Goal: Check status: Check status

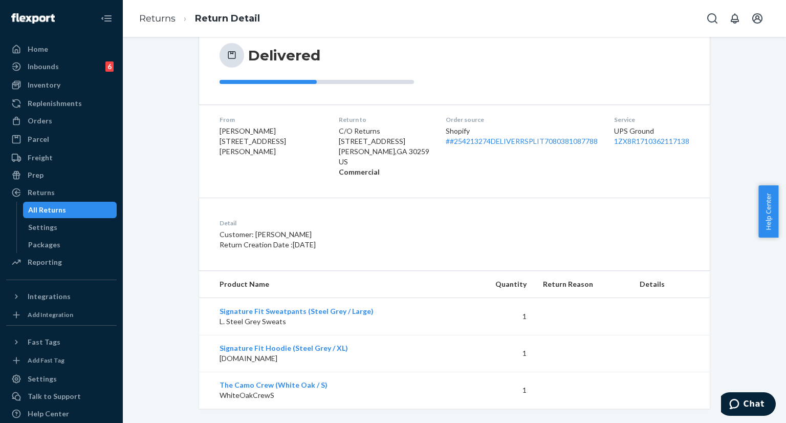
scroll to position [135, 0]
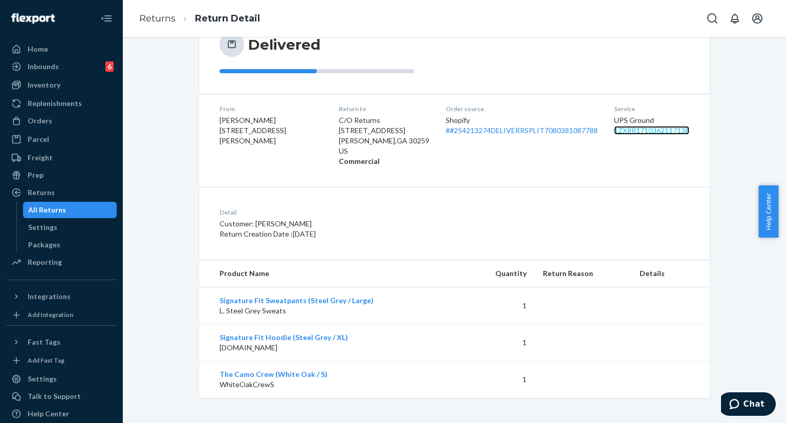
click at [623, 130] on link "1ZX8R1710362117138" at bounding box center [651, 130] width 75 height 9
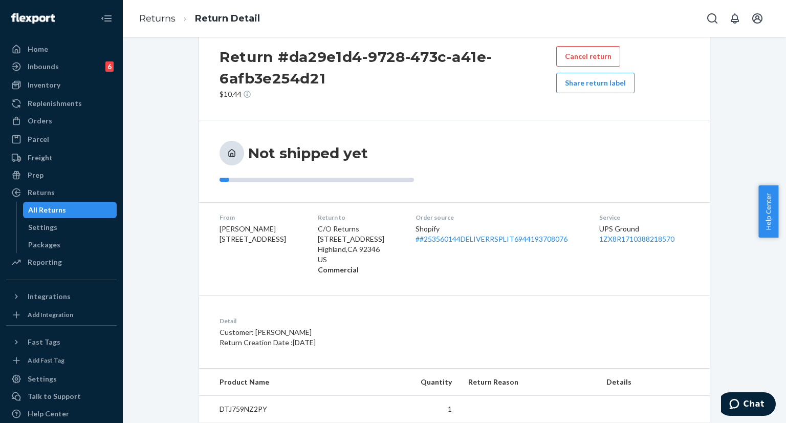
scroll to position [51, 0]
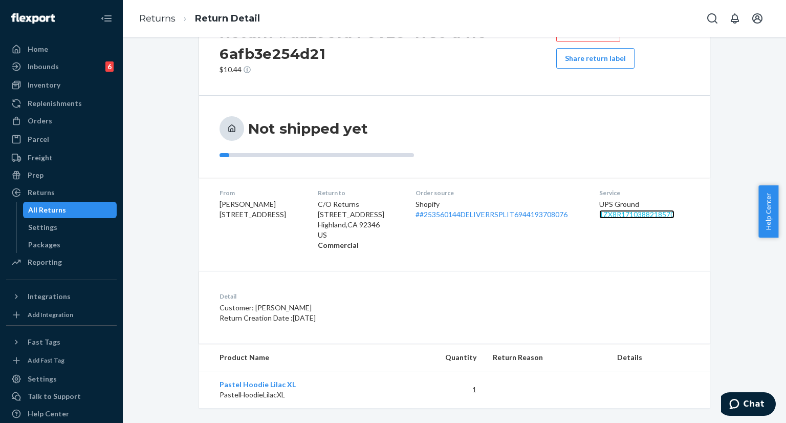
click at [613, 213] on link "1ZX8R1710388218570" at bounding box center [636, 214] width 75 height 9
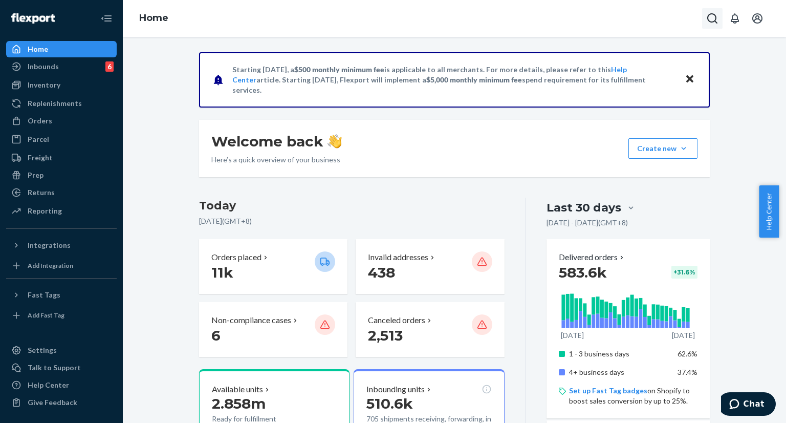
click at [714, 20] on icon "Open Search Box" at bounding box center [712, 18] width 12 height 12
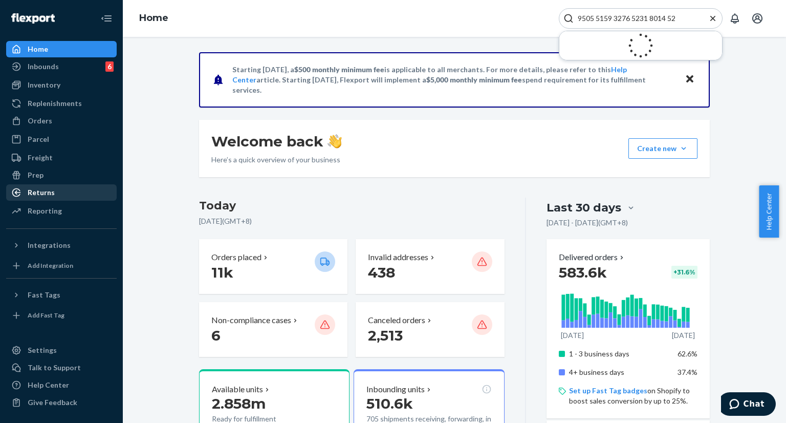
type input "9505 5159 3276 5231 8014 52"
click at [40, 197] on div "Returns" at bounding box center [41, 192] width 27 height 10
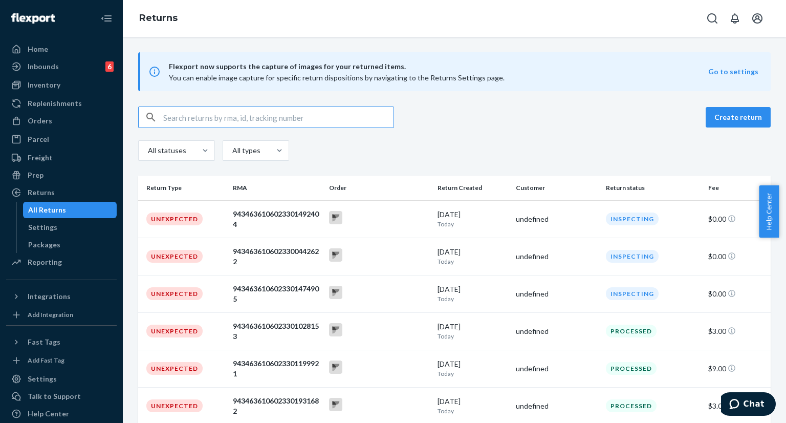
click at [246, 113] on input "text" at bounding box center [278, 117] width 230 height 20
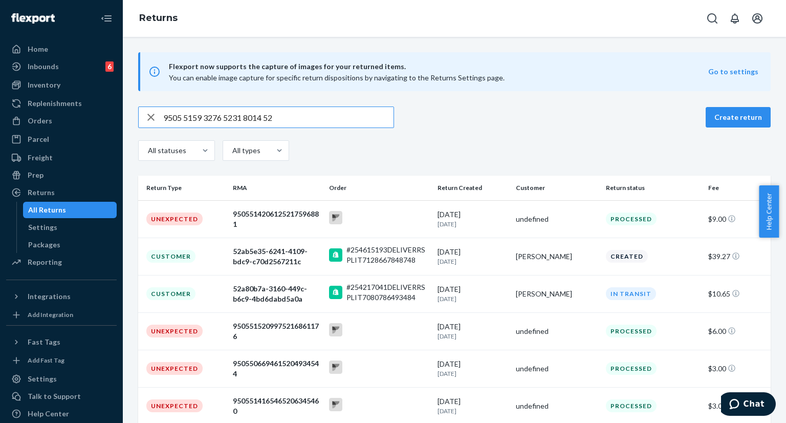
click at [184, 118] on input "9505 5159 3276 5231 8014 52" at bounding box center [278, 117] width 230 height 20
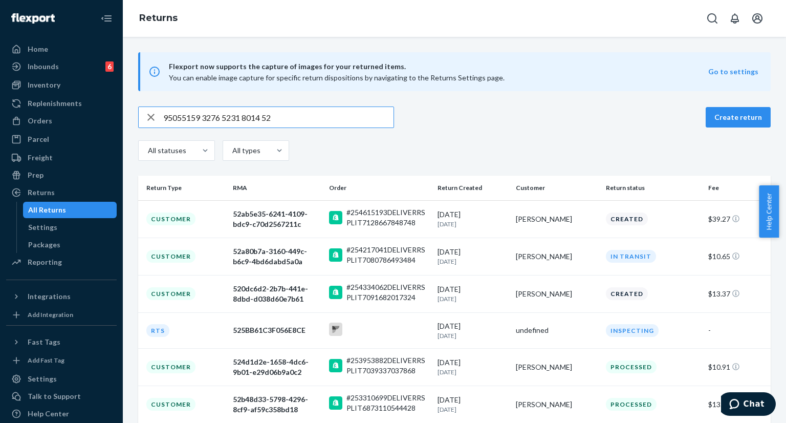
click at [205, 117] on input "95055159 3276 5231 8014 52" at bounding box center [278, 117] width 230 height 20
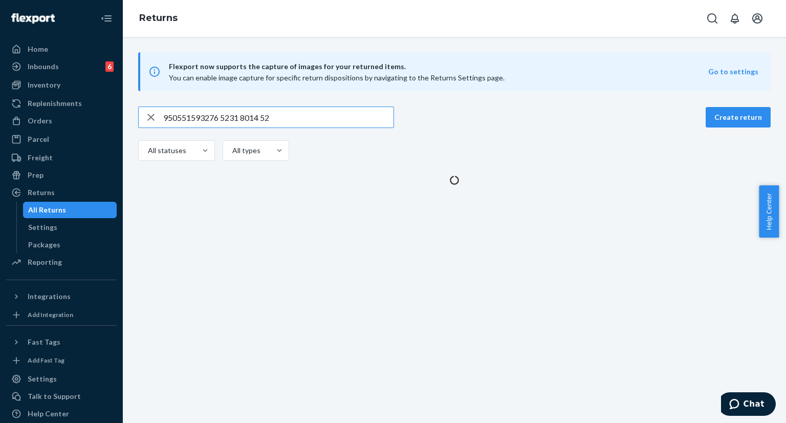
click at [221, 117] on input "950551593276 5231 8014 52" at bounding box center [278, 117] width 230 height 20
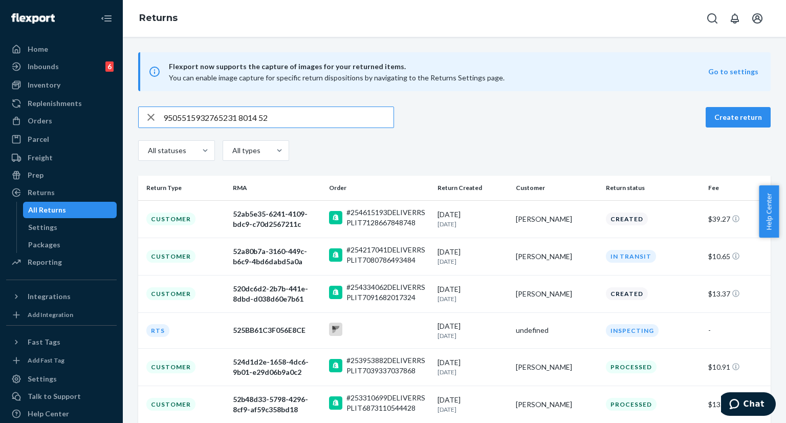
click at [241, 117] on input "9505515932765231 8014 52" at bounding box center [278, 117] width 230 height 20
click at [260, 117] on input "95055159327652318014 52" at bounding box center [278, 117] width 230 height 20
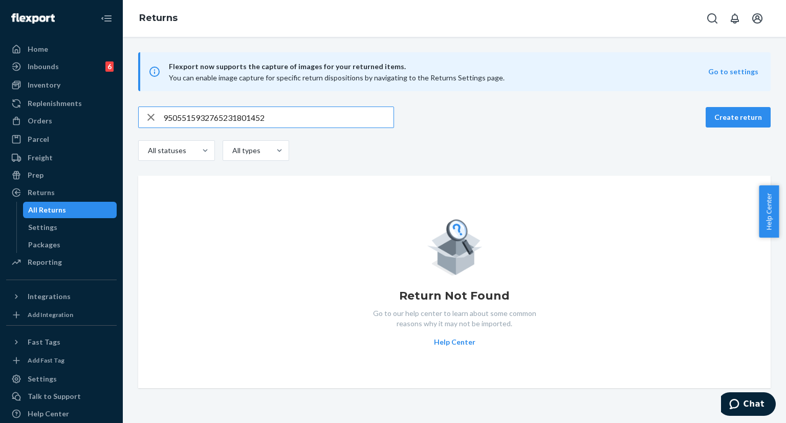
click at [277, 119] on input "9505515932765231801452" at bounding box center [278, 117] width 230 height 20
type input "9505515932765231801452"
click at [712, 19] on icon "Open Search Box" at bounding box center [712, 18] width 12 height 12
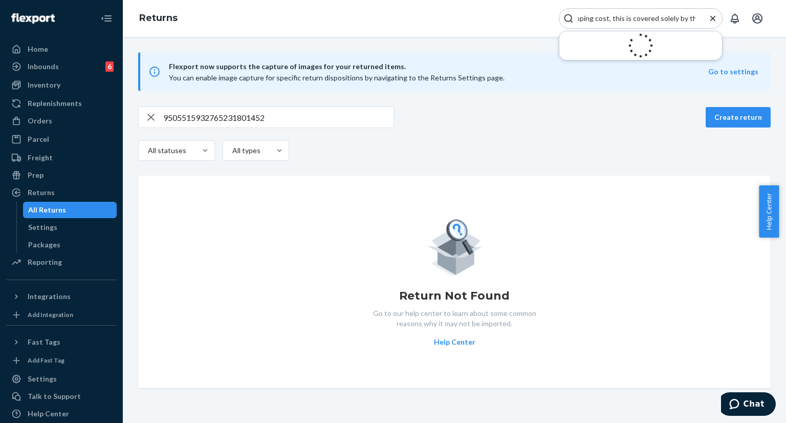
click at [266, 111] on input "9505515932765231801452" at bounding box center [278, 117] width 230 height 20
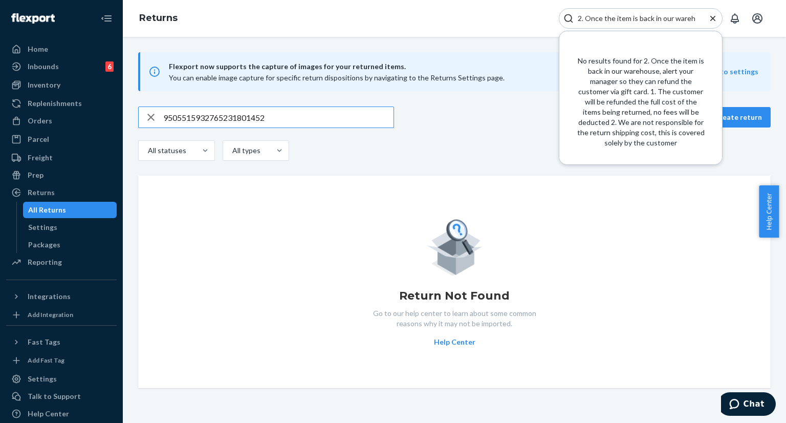
click at [611, 17] on input "2. Once the item is back in our warehouse, alert your manager so they can refun…" at bounding box center [637, 18] width 126 height 10
paste input "9505515932765231801452"
type input "9505515932765231801452"
